Goal: Task Accomplishment & Management: Manage account settings

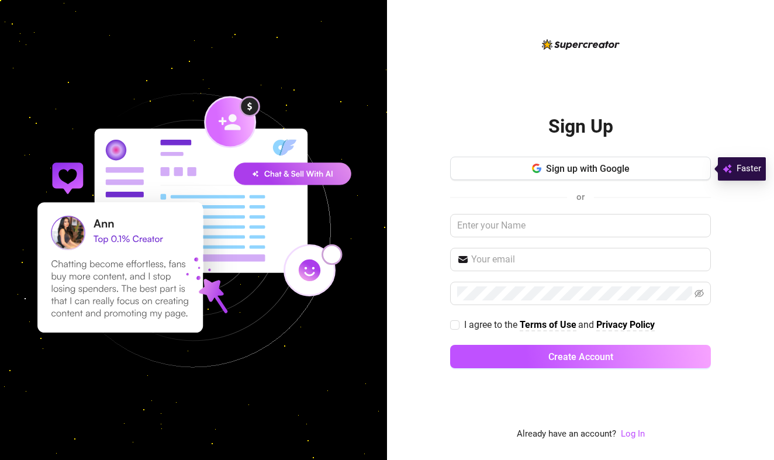
drag, startPoint x: 588, startPoint y: 167, endPoint x: 439, endPoint y: 459, distance: 328.0
click at [629, 440] on link "Log In" at bounding box center [633, 434] width 24 height 14
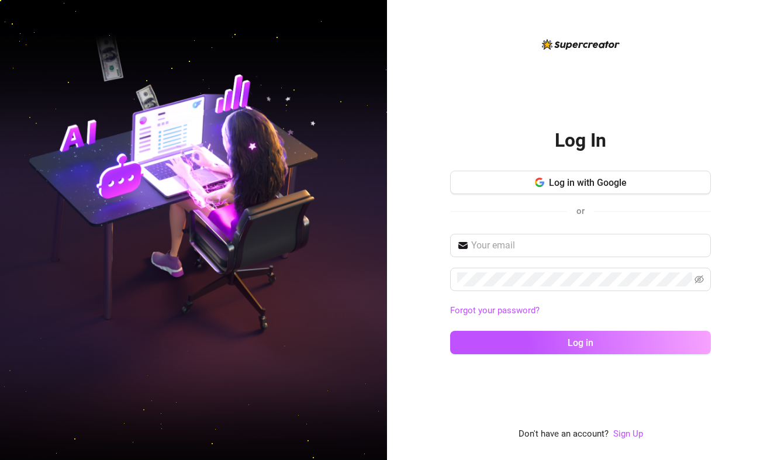
click at [563, 200] on div "Log in with Google or" at bounding box center [580, 199] width 261 height 57
click at [564, 184] on span "Log in with Google" at bounding box center [588, 182] width 78 height 11
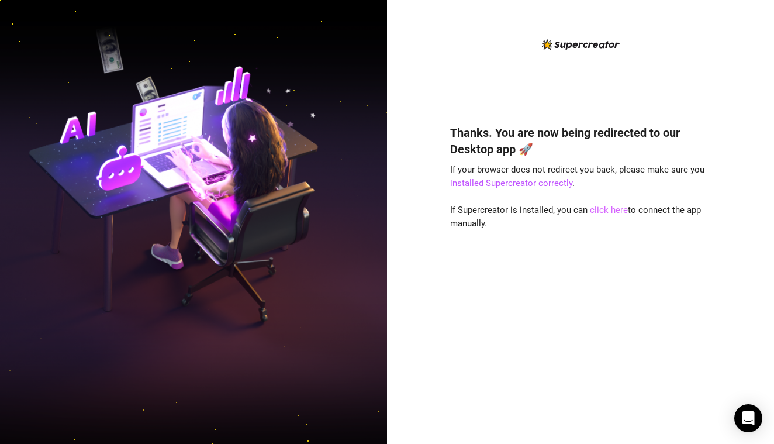
click at [615, 205] on link "click here" at bounding box center [609, 210] width 38 height 11
click at [611, 210] on link "click here" at bounding box center [609, 210] width 38 height 11
click at [615, 207] on link "click here" at bounding box center [609, 210] width 38 height 11
